Goal: Task Accomplishment & Management: Manage account settings

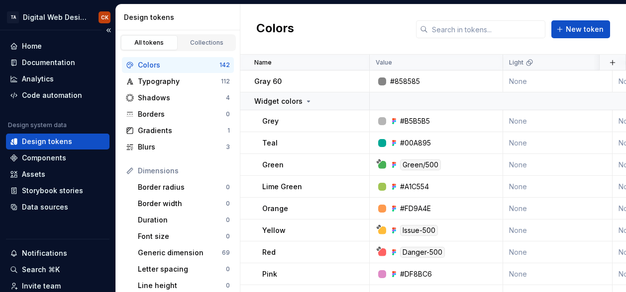
scroll to position [85, 0]
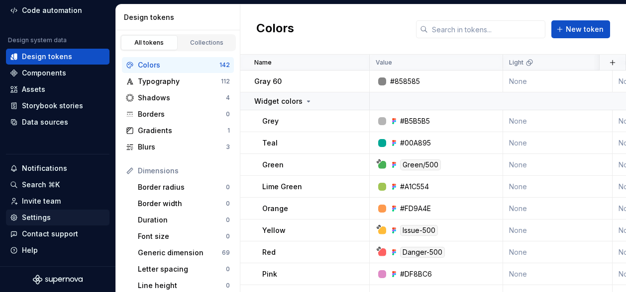
click at [45, 218] on div "Settings" at bounding box center [36, 218] width 29 height 10
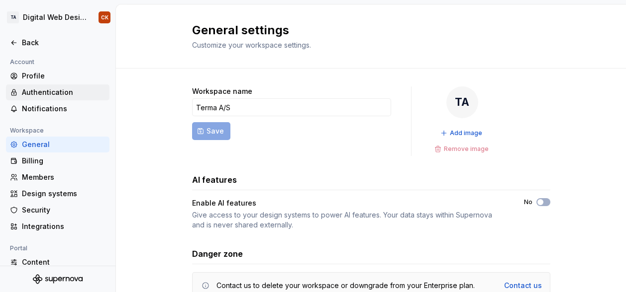
click at [43, 87] on div "Authentication" at bounding box center [57, 93] width 103 height 16
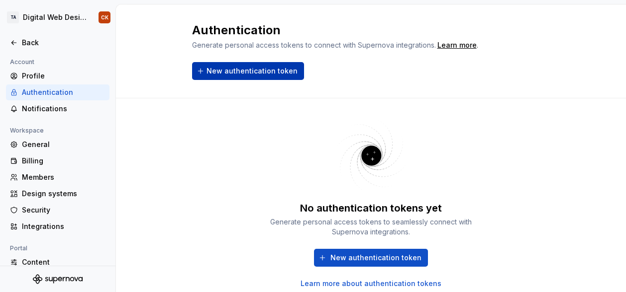
click at [241, 70] on span "New authentication token" at bounding box center [251, 71] width 91 height 10
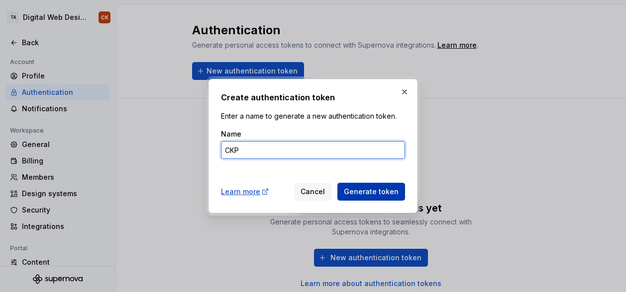
type input "CKP"
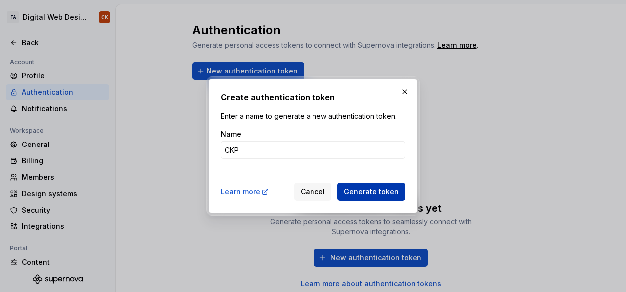
click at [358, 195] on span "Generate token" at bounding box center [371, 192] width 55 height 10
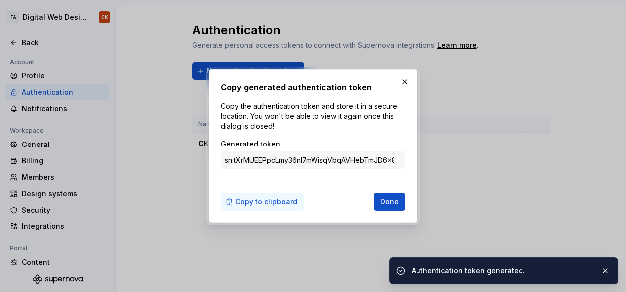
click at [268, 202] on span "Copy to clipboard" at bounding box center [266, 202] width 62 height 10
